Goal: Ask a question: Seek information or help from site administrators or community

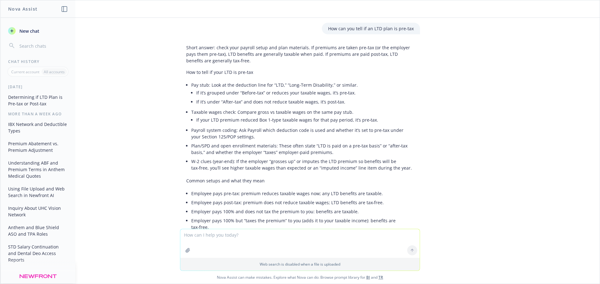
scroll to position [718, 0]
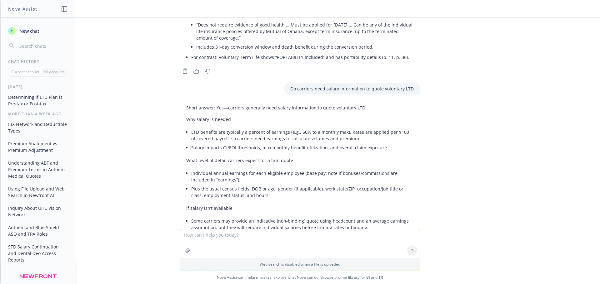
click at [240, 235] on textarea at bounding box center [299, 244] width 239 height 29
type textarea "Is the deductible in the attached SBC embedded or non-embedded?"
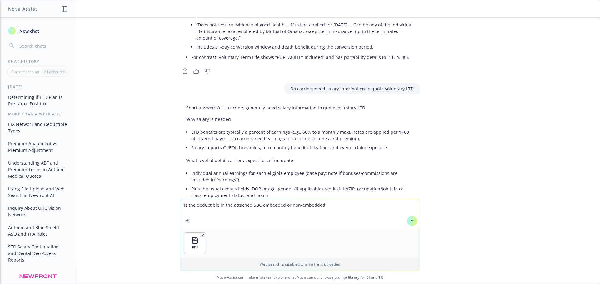
click at [410, 222] on icon at bounding box center [412, 221] width 4 height 4
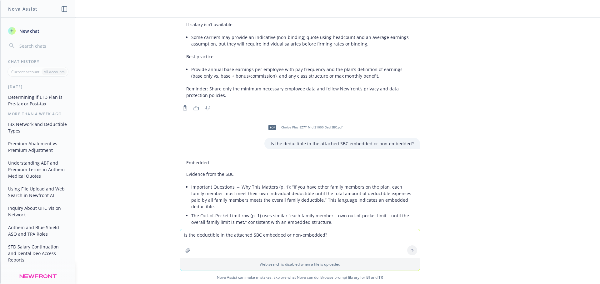
scroll to position [902, 0]
